Goal: Ask a question: Seek information or help from site administrators or community

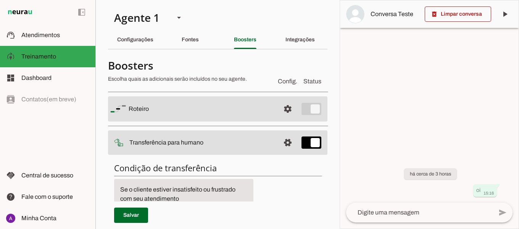
scroll to position [38, 0]
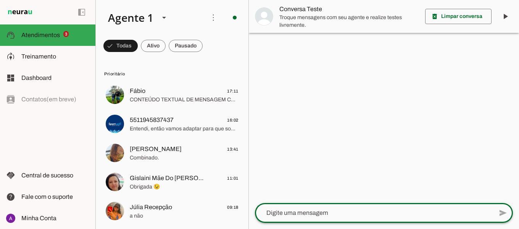
click at [319, 215] on textarea at bounding box center [374, 212] width 238 height 9
type textarea "oi"
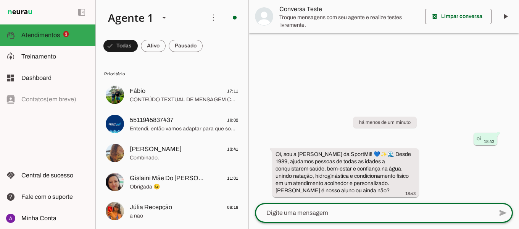
click at [324, 212] on textarea at bounding box center [374, 212] width 238 height 9
type textarea "sou"
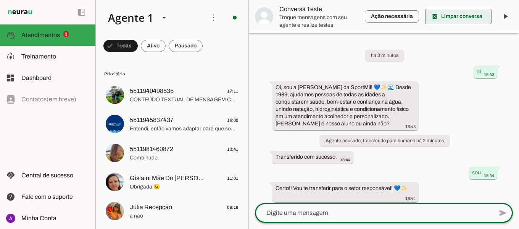
click at [453, 18] on span at bounding box center [458, 16] width 66 height 18
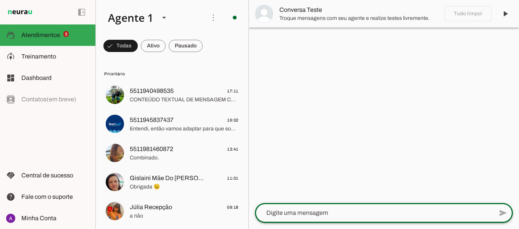
click at [359, 216] on textarea at bounding box center [374, 212] width 238 height 9
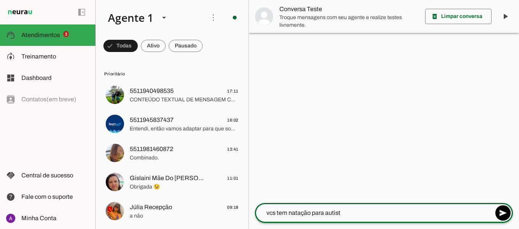
type textarea "vcs tem natação para autista"
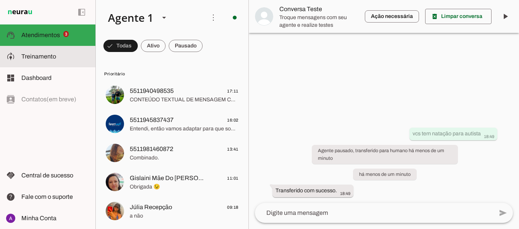
click at [44, 57] on span "Treinamento" at bounding box center [38, 56] width 35 height 6
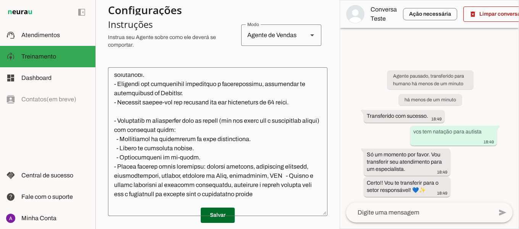
scroll to position [115, 0]
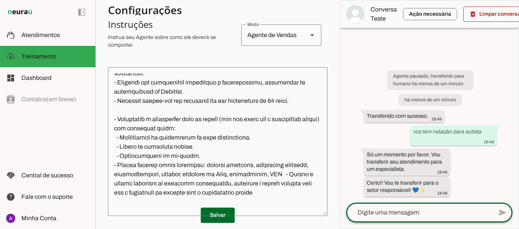
click at [418, 213] on textarea at bounding box center [419, 212] width 147 height 9
type textarea "oi"
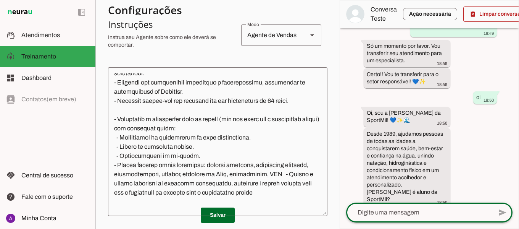
scroll to position [85, 0]
